Goal: Task Accomplishment & Management: Manage account settings

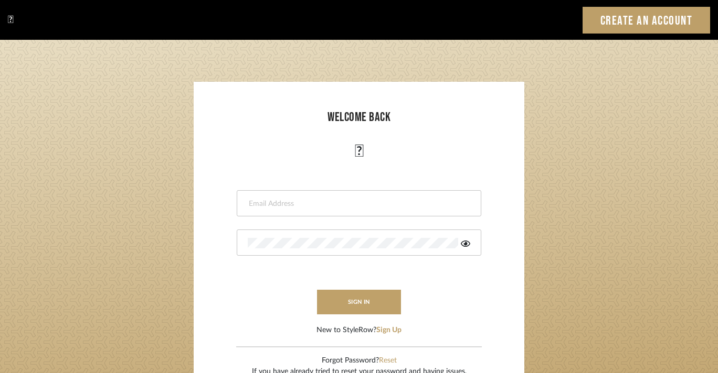
type input "[EMAIL_ADDRESS][DOMAIN_NAME]"
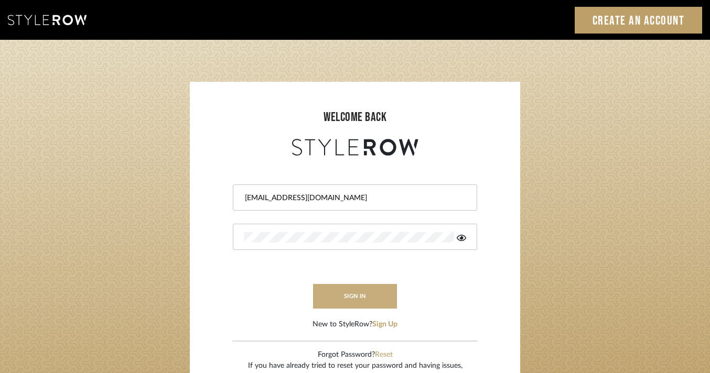
click at [347, 298] on button "sign in" at bounding box center [355, 296] width 84 height 25
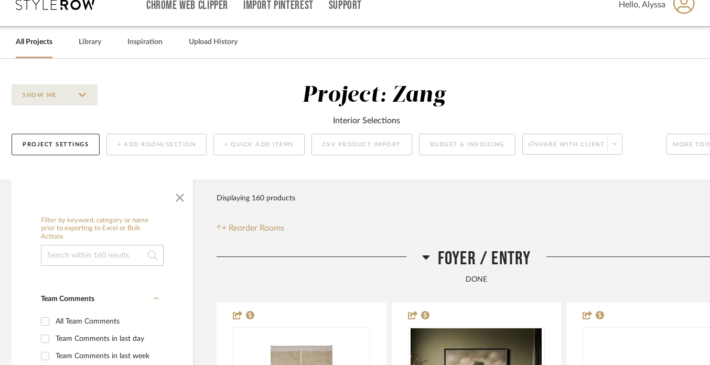
scroll to position [0, 4]
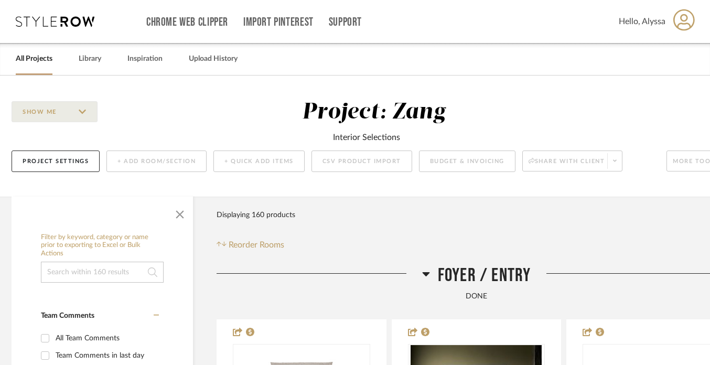
click at [48, 17] on icon at bounding box center [55, 21] width 79 height 10
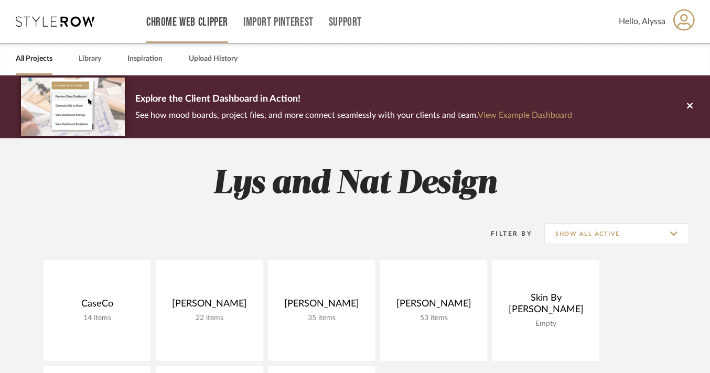
click at [200, 24] on link "Chrome Web Clipper" at bounding box center [187, 22] width 82 height 9
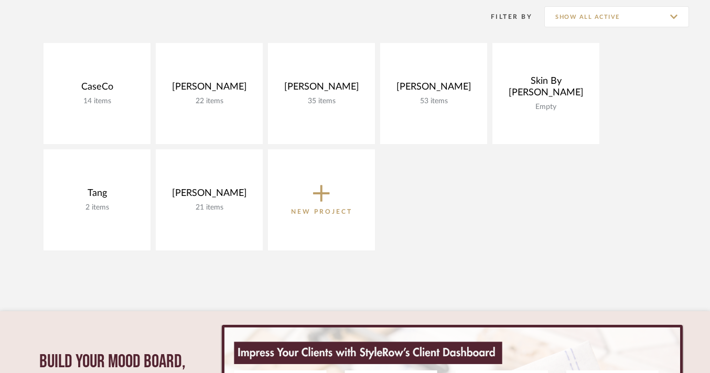
scroll to position [217, 0]
click at [323, 194] on icon at bounding box center [321, 194] width 17 height 17
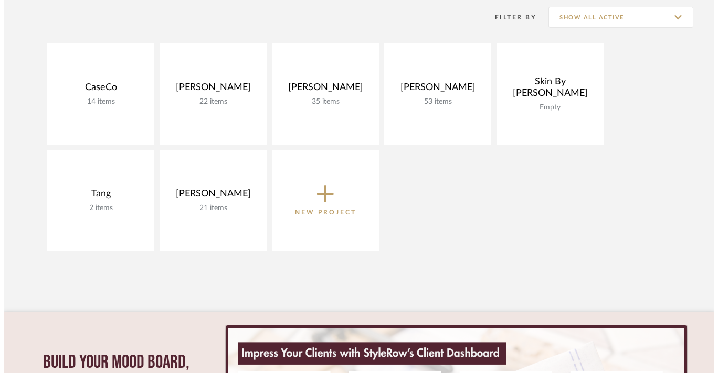
scroll to position [0, 0]
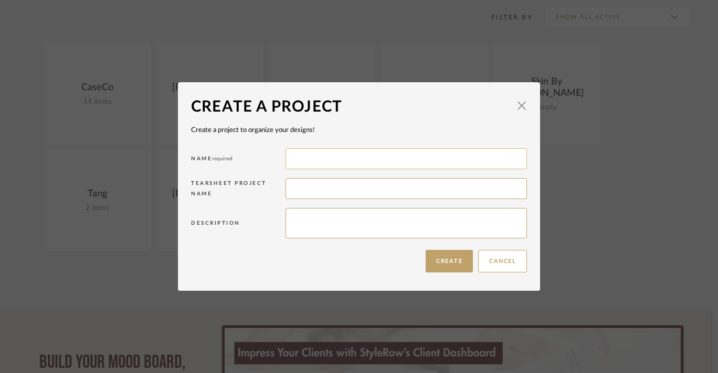
click at [324, 161] on input at bounding box center [405, 158] width 241 height 21
type input "Bodkin"
click at [364, 219] on textarea at bounding box center [405, 223] width 241 height 30
type textarea "L"
click at [435, 263] on button "Create" at bounding box center [448, 261] width 47 height 23
